Goal: Check status

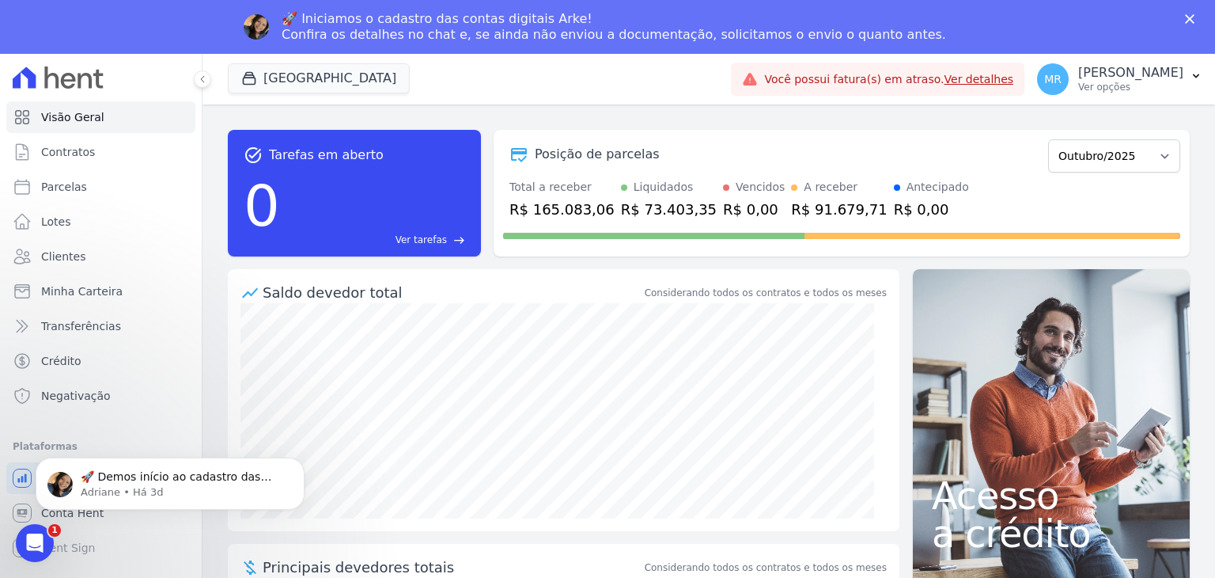
click at [990, 87] on div "Você possui fatura(s) em atraso. Ver detalhes" at bounding box center [877, 78] width 271 height 17
click at [1004, 73] on link "Ver detalhes" at bounding box center [980, 79] width 70 height 13
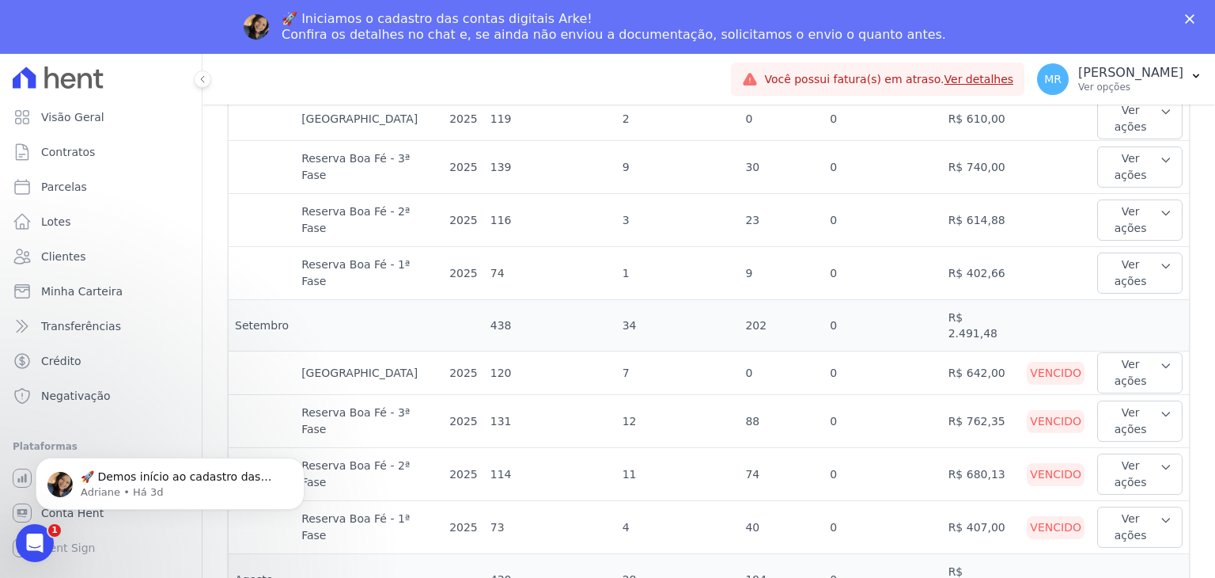
scroll to position [554, 0]
click at [1135, 352] on button "Ver ações" at bounding box center [1140, 372] width 85 height 41
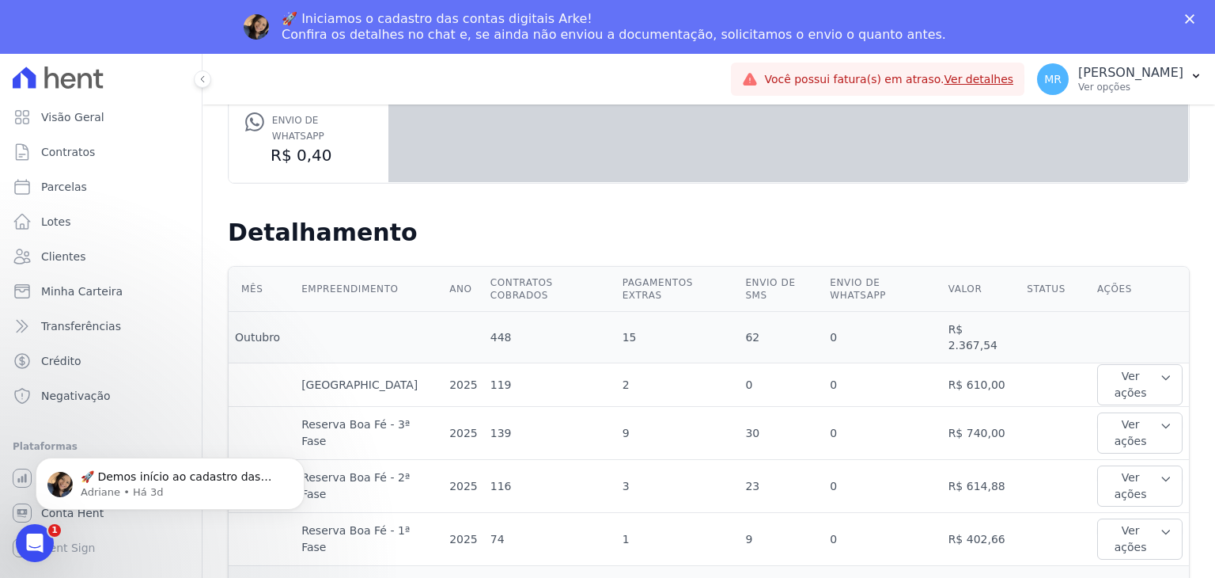
scroll to position [396, 0]
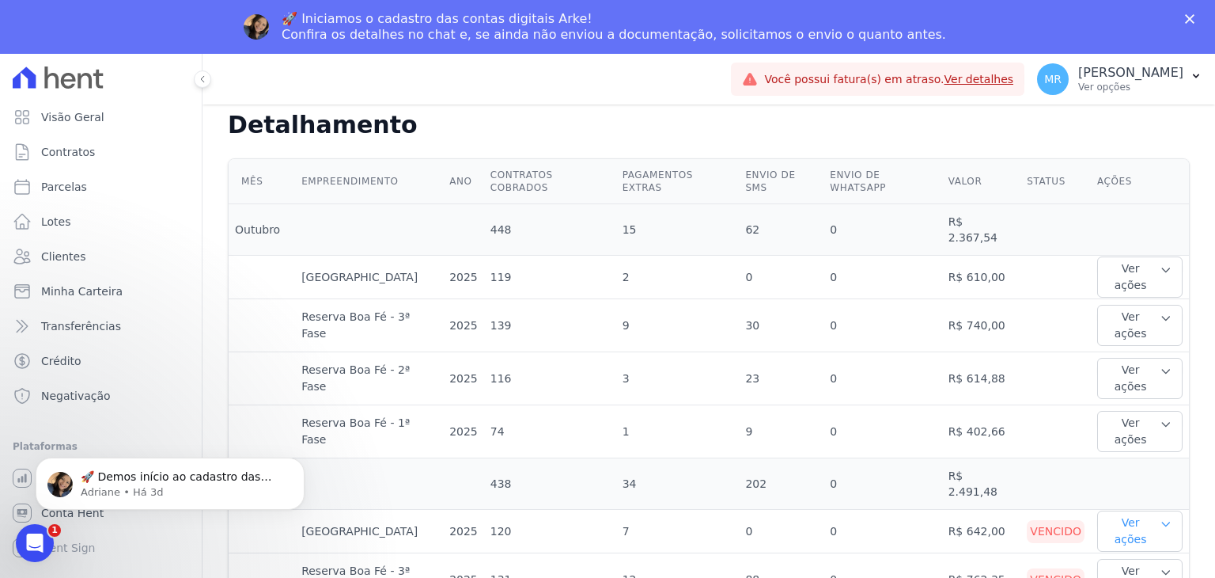
click at [1132, 510] on button "Ver ações" at bounding box center [1140, 530] width 85 height 41
click at [1133, 555] on link "Ver detalhes" at bounding box center [1162, 563] width 117 height 17
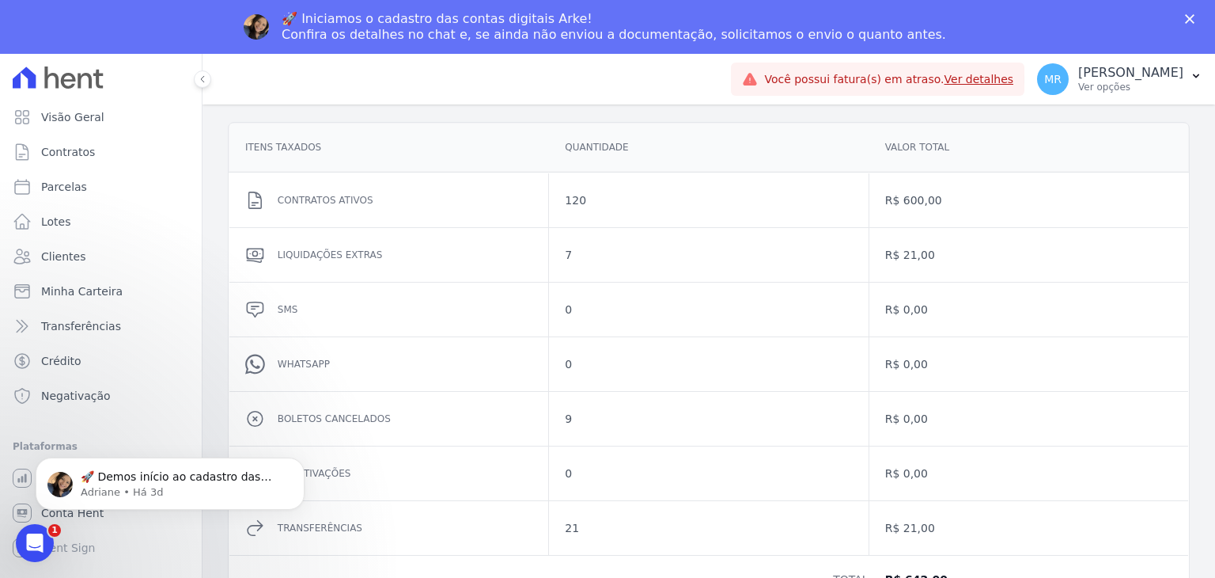
scroll to position [239, 0]
click at [89, 132] on link "Visão Geral" at bounding box center [100, 117] width 189 height 32
